Goal: Task Accomplishment & Management: Manage account settings

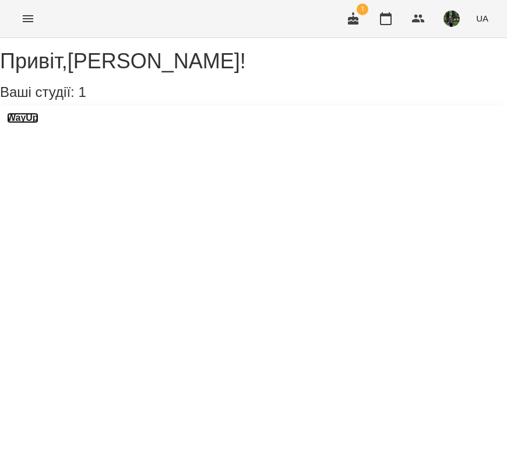
click at [29, 123] on h3 "WayUp" at bounding box center [22, 118] width 31 height 10
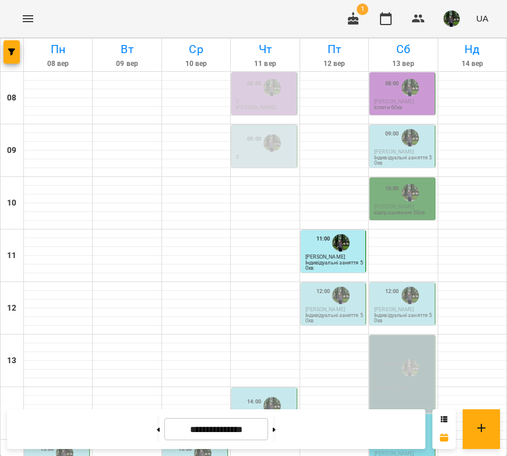
scroll to position [50, 0]
click at [338, 286] on img "Ангеліна Кривак" at bounding box center [340, 294] width 17 height 17
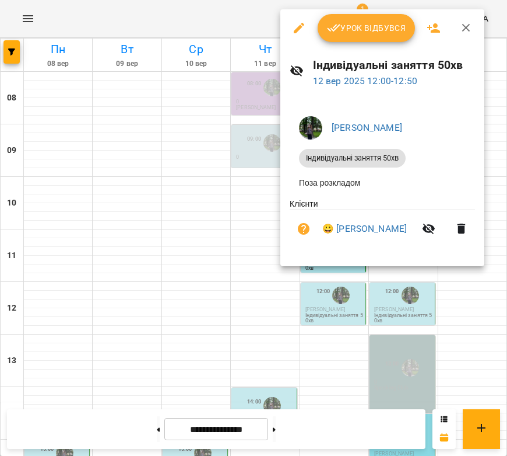
click at [392, 19] on button "Урок відбувся" at bounding box center [367, 28] width 98 height 28
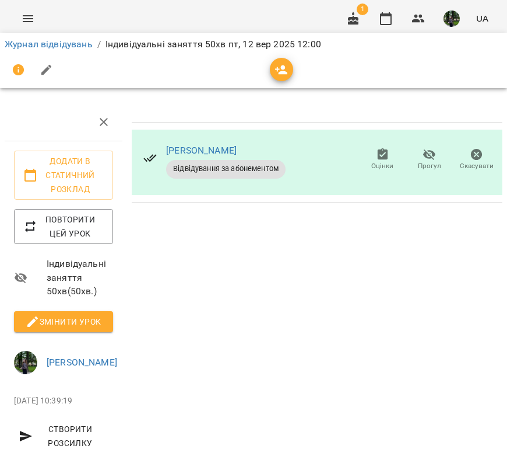
click at [61, 321] on span "Змінити урок" at bounding box center [63, 321] width 80 height 14
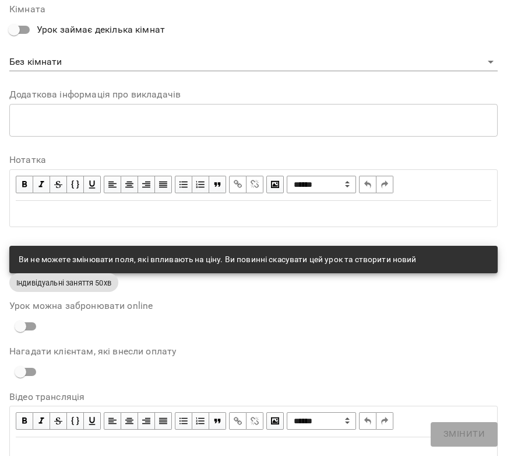
scroll to position [556, 0]
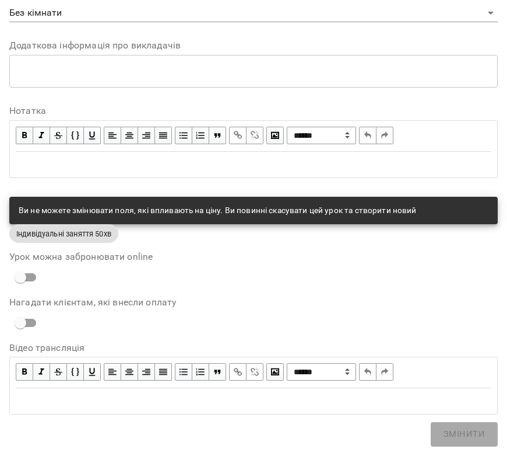
click at [115, 163] on div "Edit text" at bounding box center [254, 164] width 476 height 14
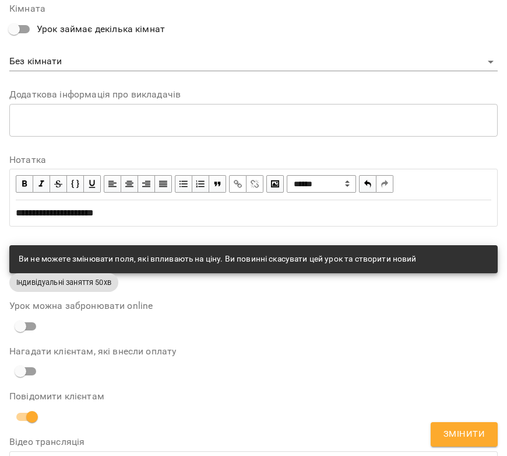
scroll to position [605, 0]
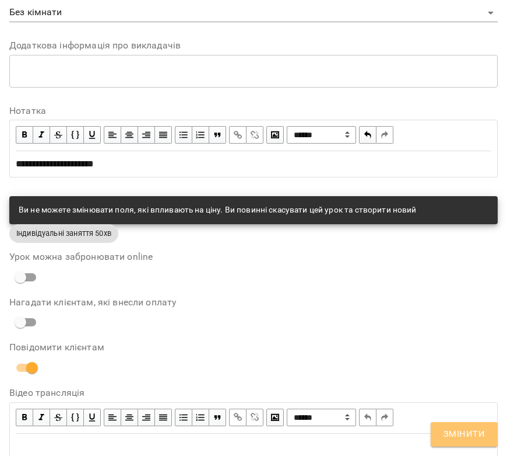
click at [456, 434] on span "Змінити" at bounding box center [464, 433] width 41 height 15
